Goal: Transaction & Acquisition: Purchase product/service

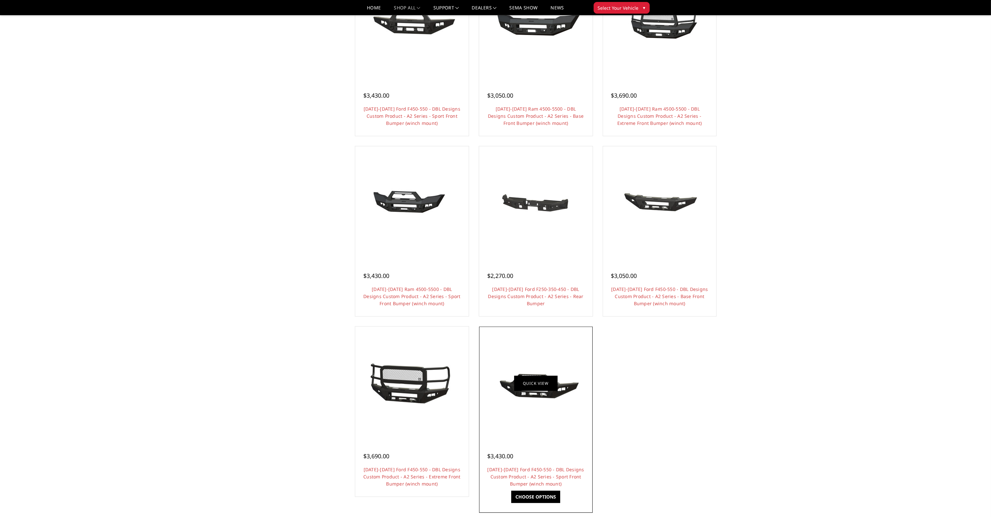
scroll to position [389, 0]
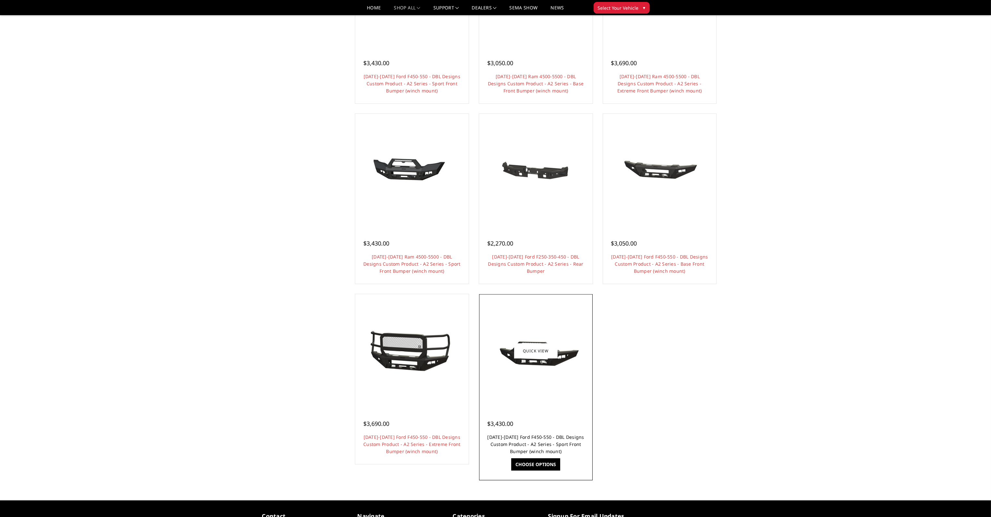
click at [521, 442] on link "[DATE]-[DATE] Ford F450-550 - DBL Designs Custom Product - A2 Series - Sport Fr…" at bounding box center [536, 444] width 97 height 20
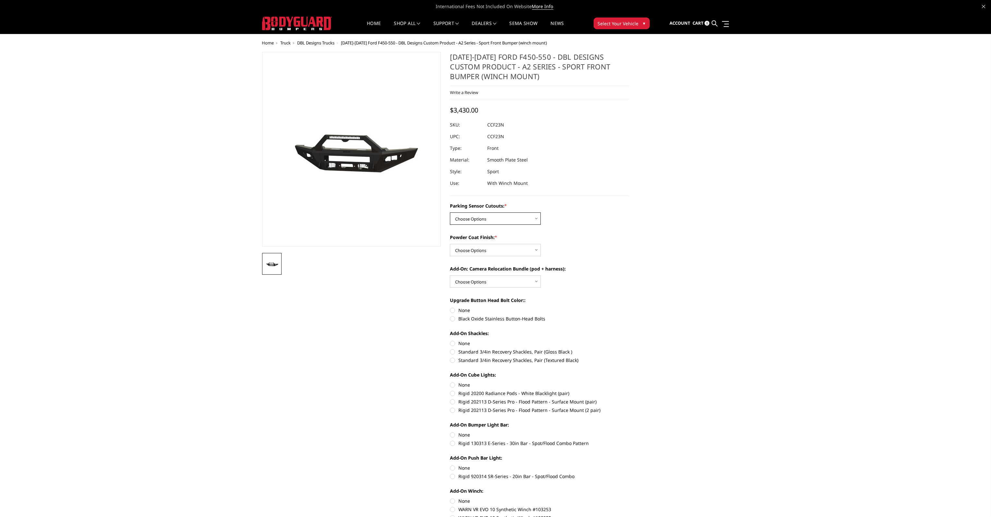
click at [503, 221] on select "Choose Options Yes - I have front parking sensors No - I do NOT have parking se…" at bounding box center [495, 219] width 91 height 12
select select "540"
click at [450, 213] on select "Choose Options Yes - I have front parking sensors No - I do NOT have parking se…" at bounding box center [495, 219] width 91 height 12
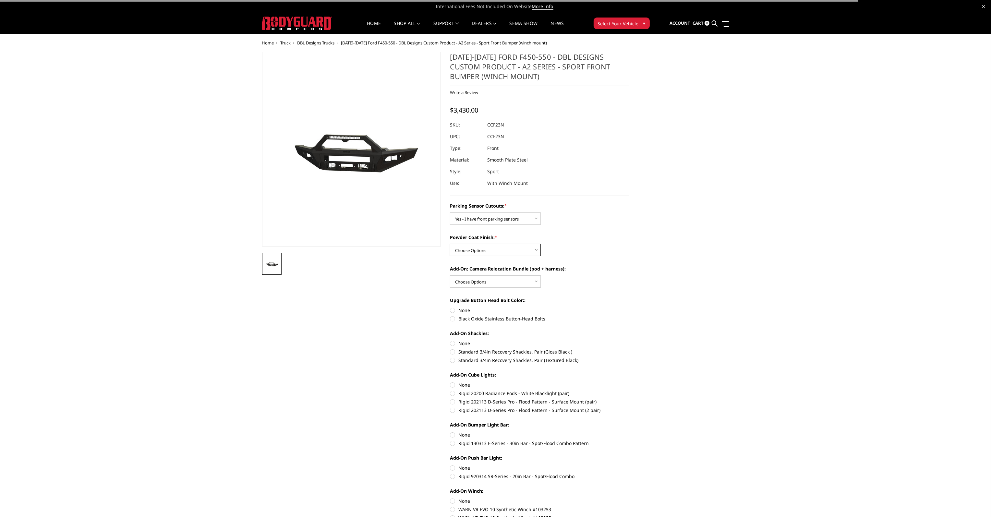
click at [492, 251] on select "Choose Options Bare metal (included) Texture Black Powder Coat" at bounding box center [495, 250] width 91 height 12
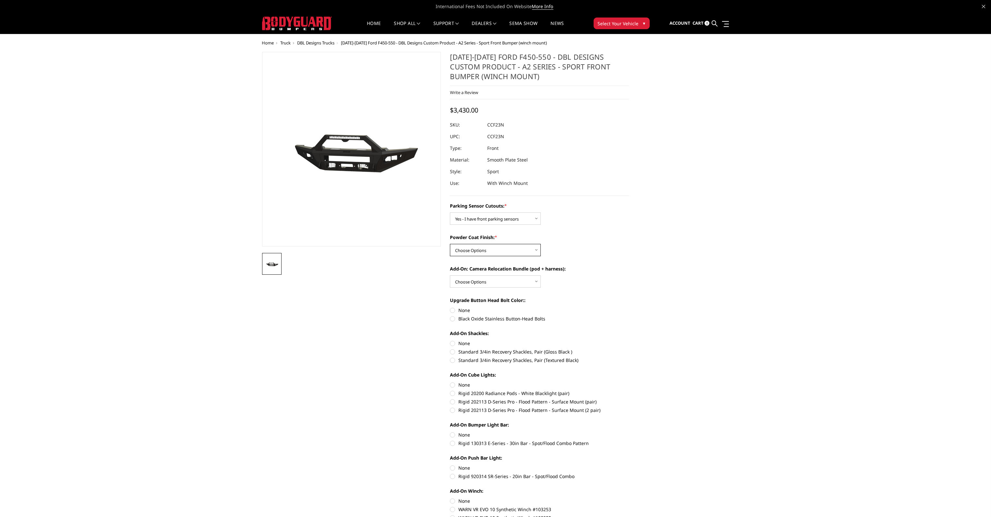
select select "518"
click at [450, 244] on select "Choose Options Bare metal (included) Texture Black Powder Coat" at bounding box center [495, 250] width 91 height 12
click at [483, 283] on select "Choose Options WITH front camera relocation harness + pod mount WITHOUT front c…" at bounding box center [495, 281] width 91 height 12
select select "1699"
click at [450, 275] on select "Choose Options WITH front camera relocation harness + pod mount WITHOUT front c…" at bounding box center [495, 281] width 91 height 12
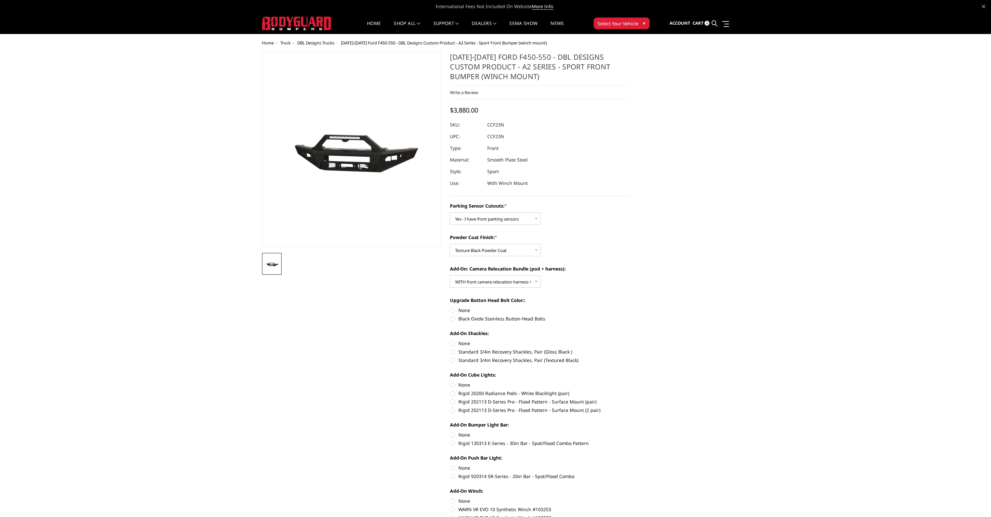
click at [455, 319] on label "Black Oxide Stainless Button-Head Bolts" at bounding box center [539, 318] width 179 height 7
click at [629, 307] on input "Black Oxide Stainless Button-Head Bolts" at bounding box center [629, 307] width 0 height 0
radio input "true"
click at [453, 358] on label "Standard 3/4in Recovery Shackles, Pair (Textured Black)" at bounding box center [539, 360] width 179 height 7
click at [629, 349] on input "Standard 3/4in Recovery Shackles, Pair (Textured Black)" at bounding box center [629, 348] width 0 height 0
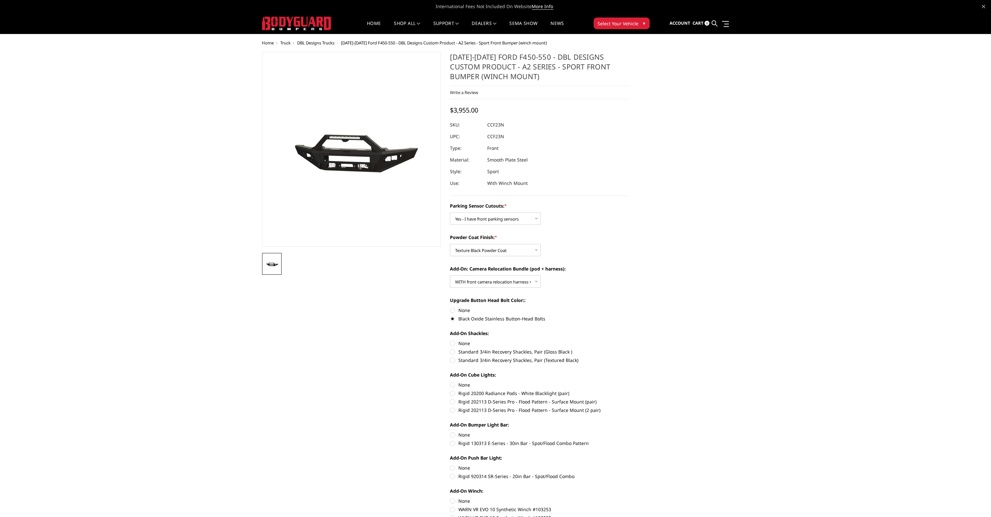
radio input "true"
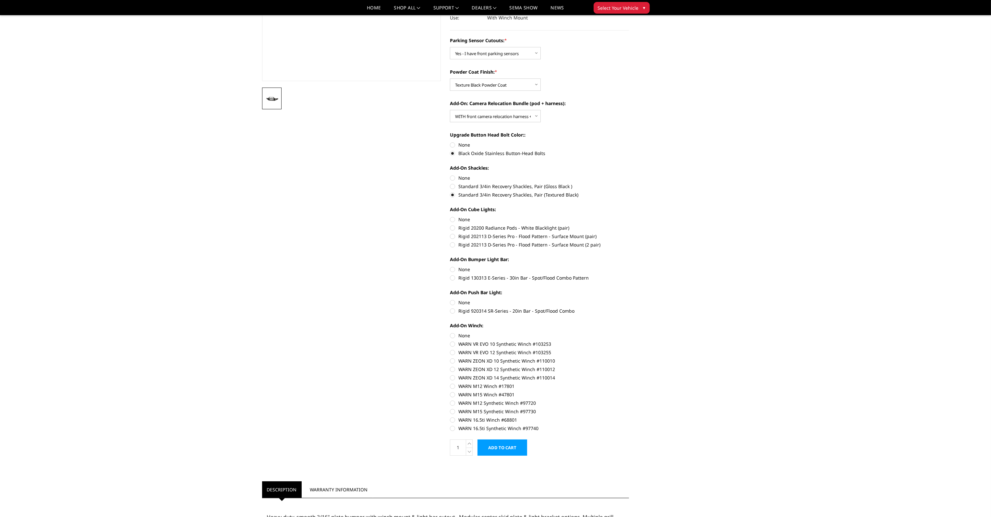
scroll to position [162, 0]
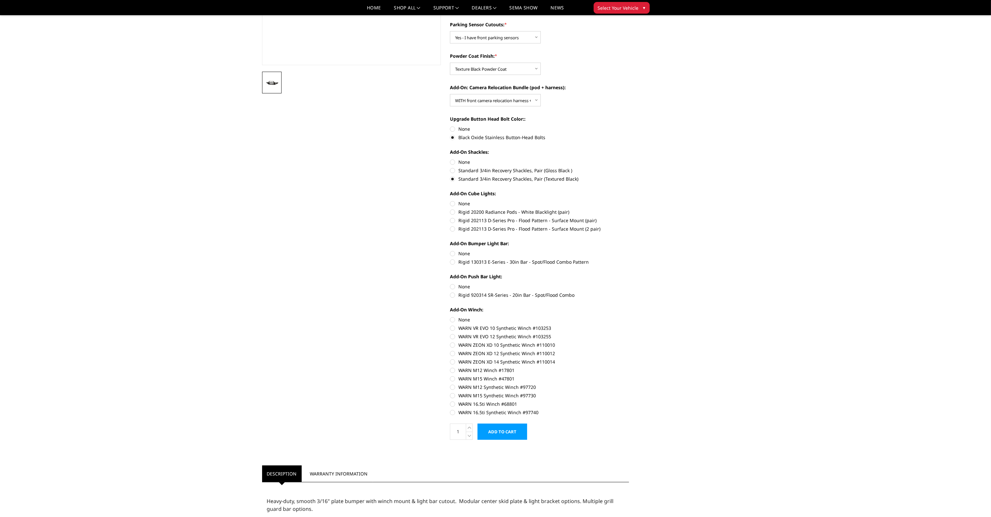
click at [451, 413] on label "WARN 16.5ti Synthetic Winch #97740" at bounding box center [539, 412] width 179 height 7
click at [629, 401] on input "WARN 16.5ti Synthetic Winch #97740" at bounding box center [629, 401] width 0 height 0
radio input "true"
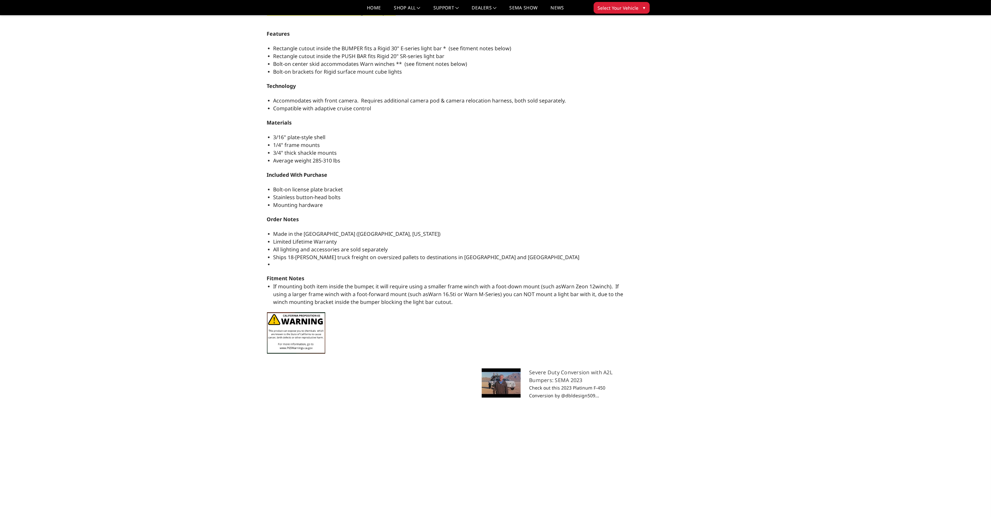
scroll to position [0, 0]
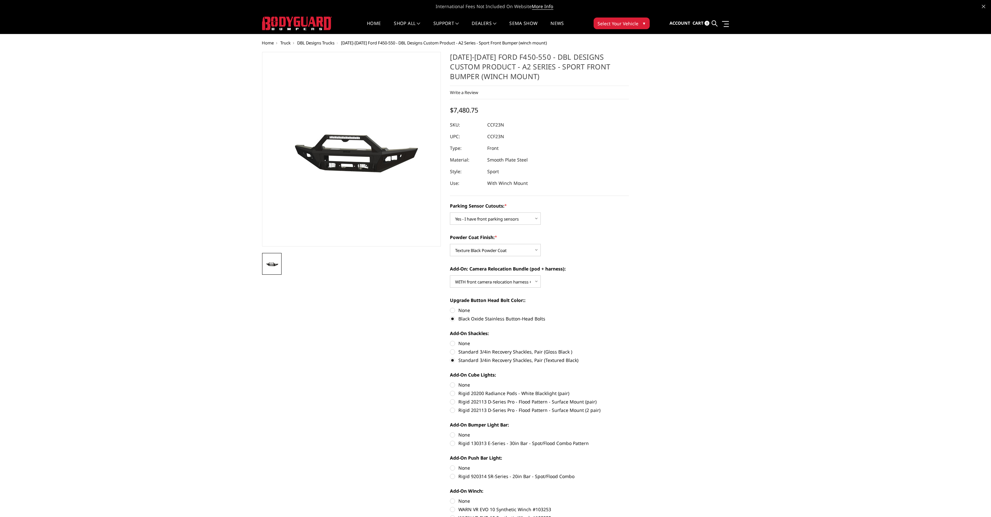
drag, startPoint x: 172, startPoint y: 371, endPoint x: 221, endPoint y: 119, distance: 256.4
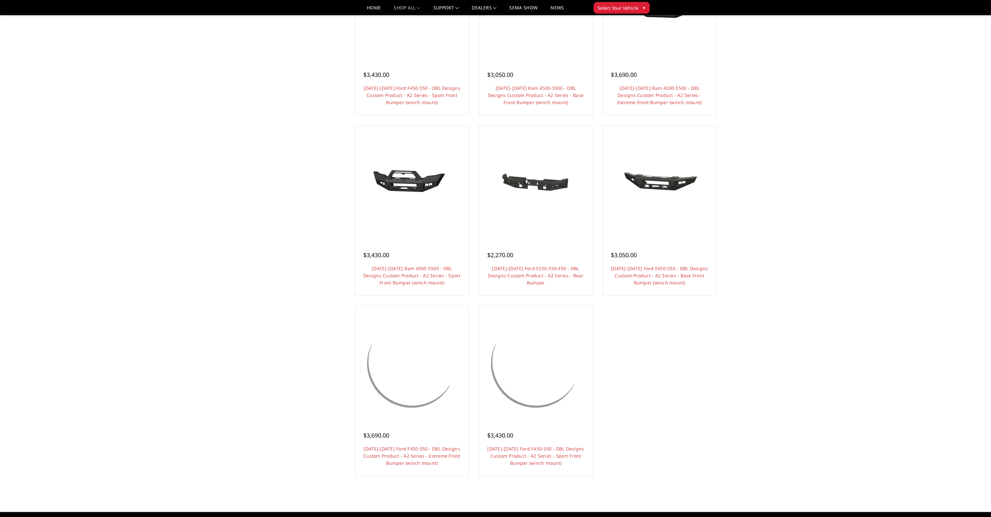
scroll to position [389, 0]
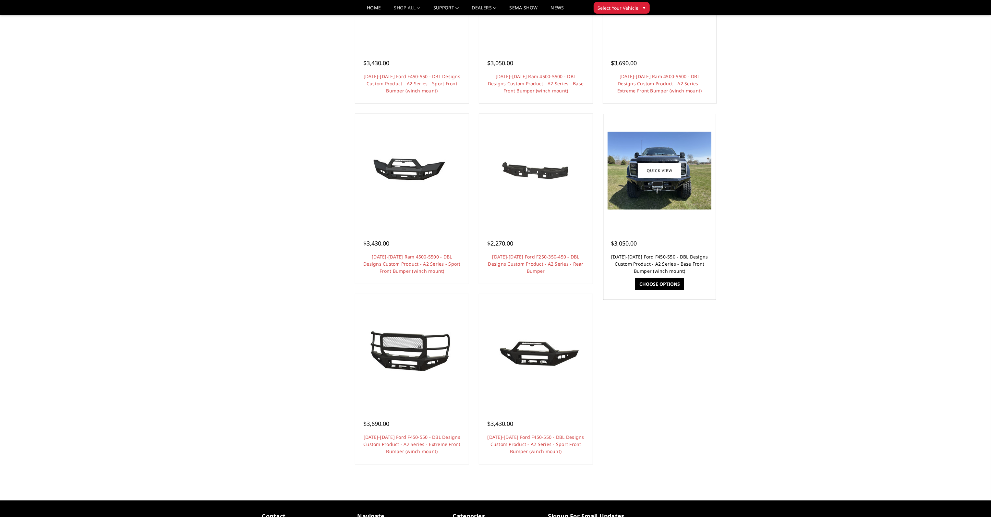
click at [643, 262] on link "2023-2025 Ford F450-550 - DBL Designs Custom Product - A2 Series - Base Front B…" at bounding box center [659, 264] width 97 height 20
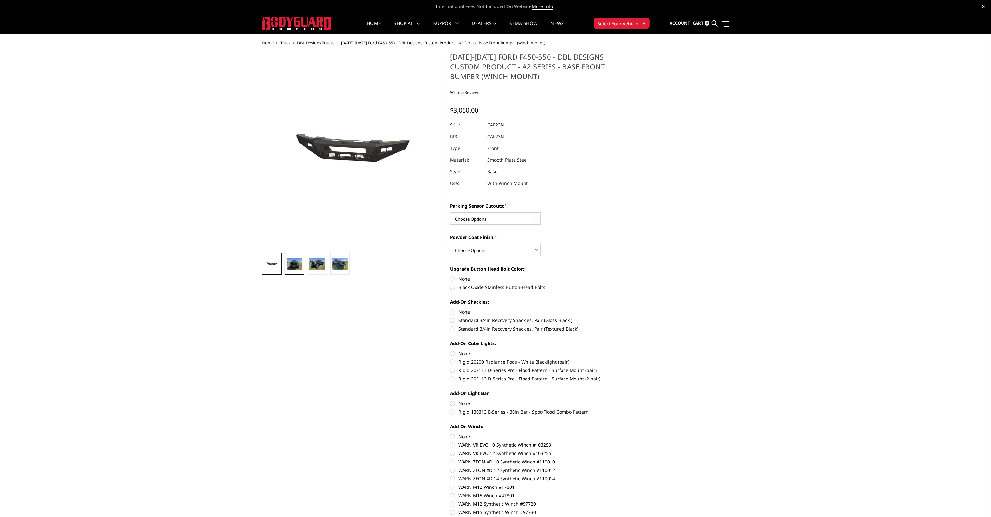
click at [293, 262] on img at bounding box center [295, 264] width 16 height 12
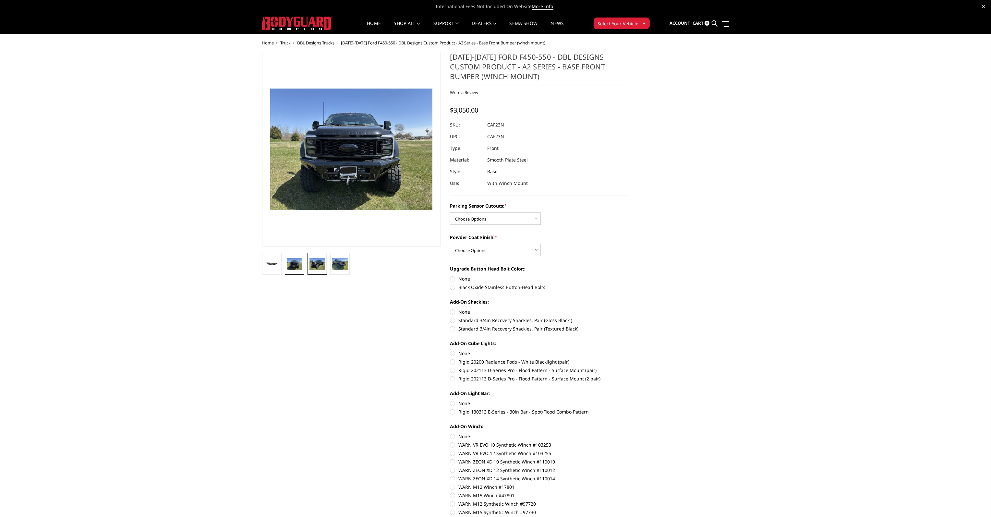
click at [314, 265] on img at bounding box center [318, 264] width 16 height 12
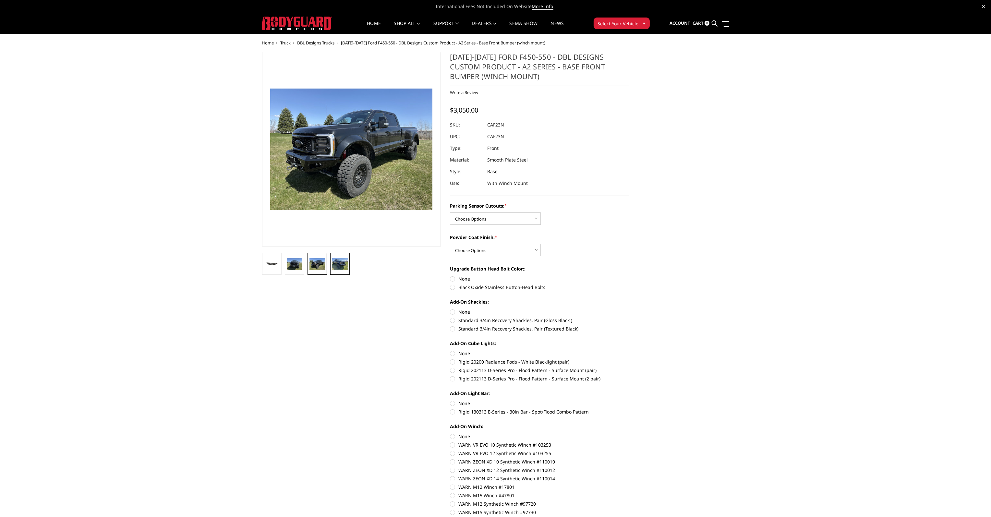
click at [337, 267] on img at bounding box center [340, 264] width 16 height 12
